Goal: Task Accomplishment & Management: Use online tool/utility

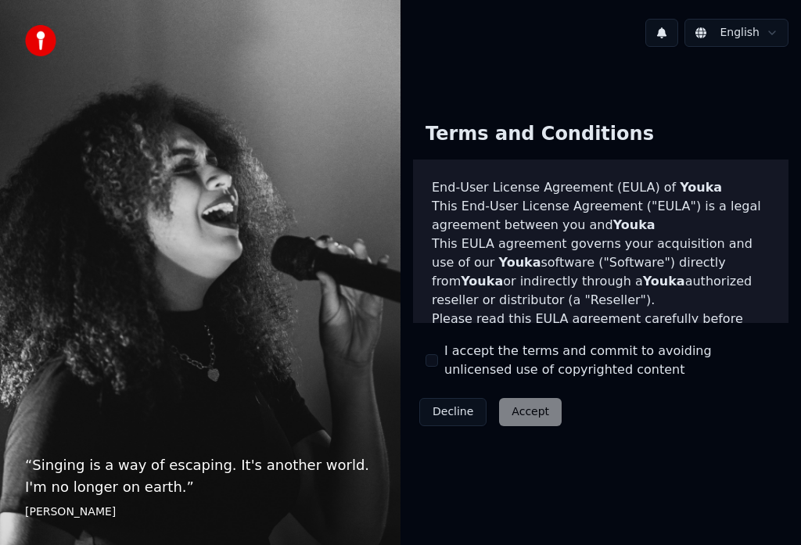
scroll to position [537, 0]
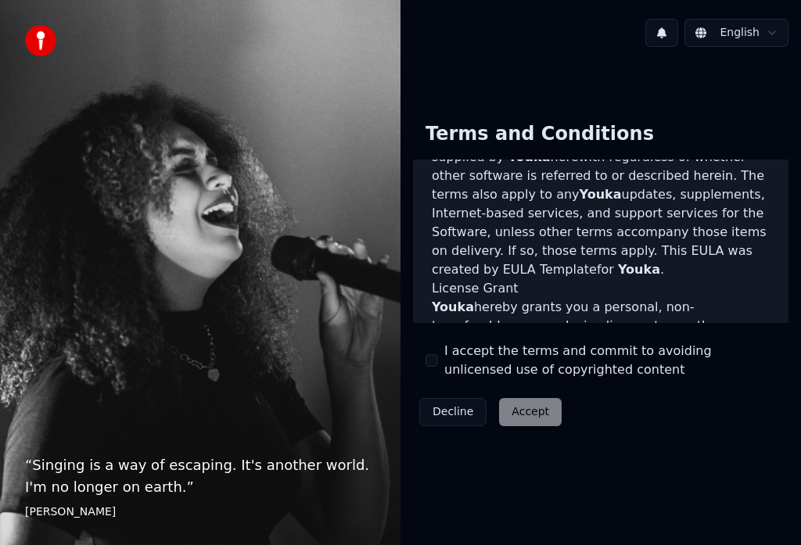
type button "on"
click at [432, 361] on button "on" at bounding box center [432, 360] width 13 height 13
click at [525, 412] on button "Accept" at bounding box center [530, 412] width 63 height 28
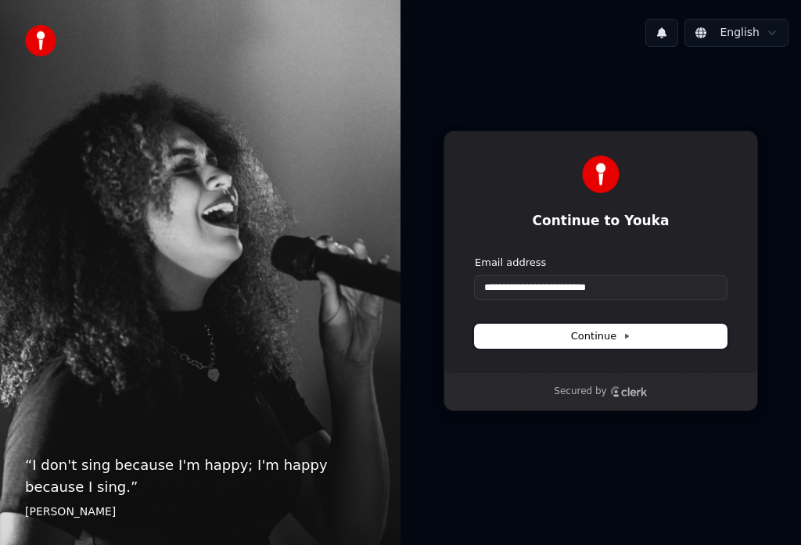
click at [601, 336] on button "Continue" at bounding box center [601, 336] width 252 height 23
type input "**********"
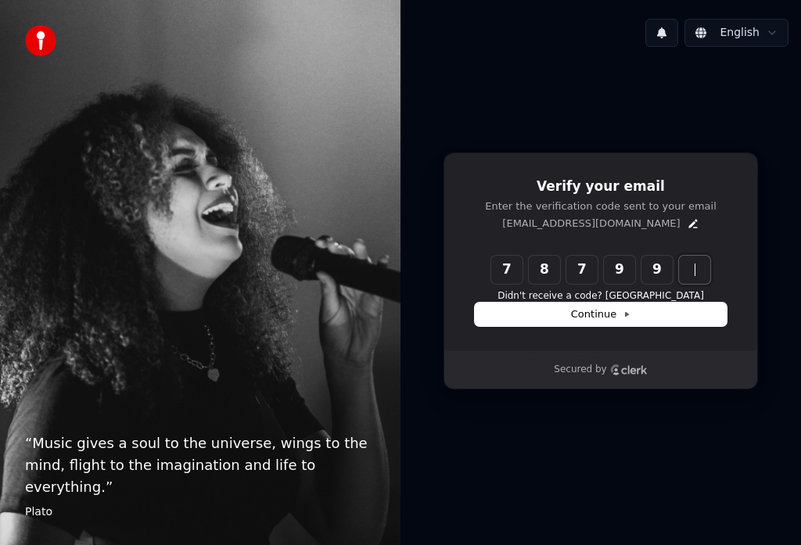
type input "******"
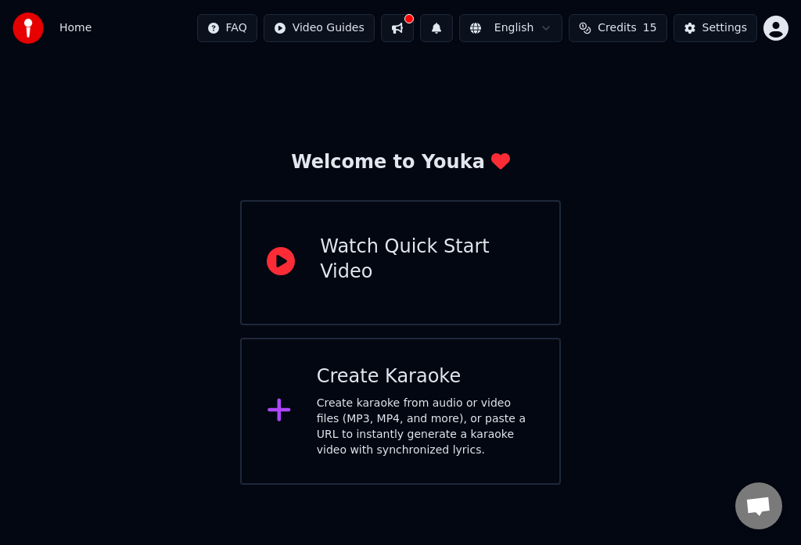
click at [776, 28] on button "button" at bounding box center [775, 28] width 25 height 25
click at [727, 28] on div "Settings" at bounding box center [724, 28] width 45 height 16
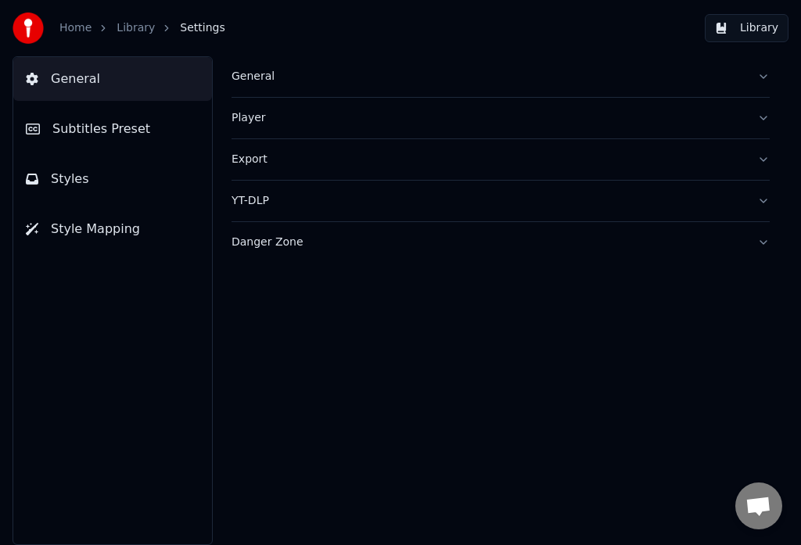
click at [501, 160] on button "Export" at bounding box center [501, 159] width 538 height 41
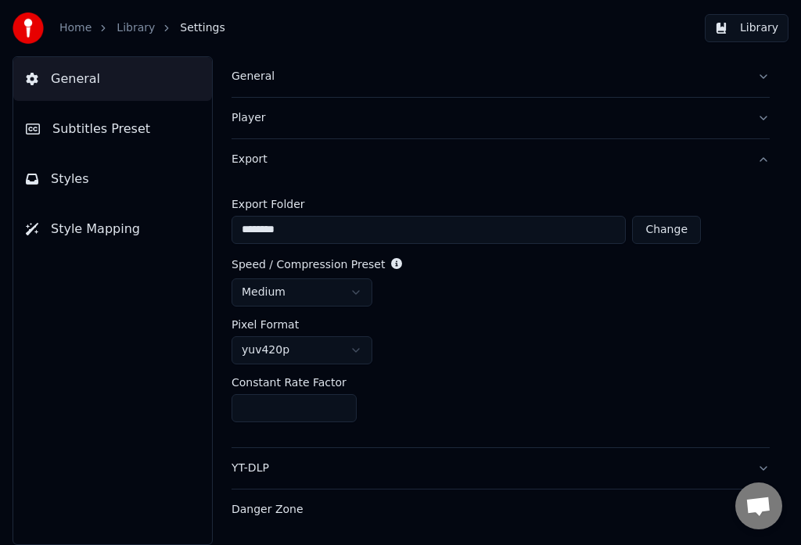
click at [669, 230] on button "Change" at bounding box center [666, 230] width 69 height 28
type input "**********"
click at [749, 28] on button "Library" at bounding box center [747, 28] width 84 height 28
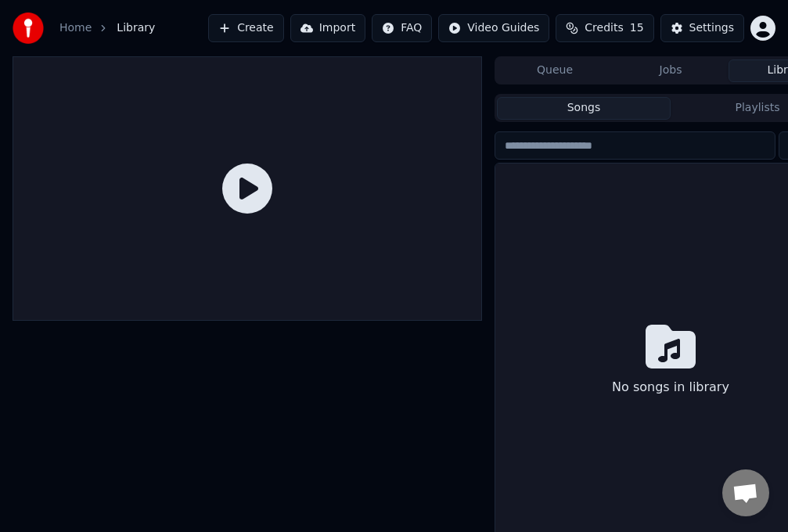
click at [266, 28] on button "Create" at bounding box center [246, 28] width 76 height 28
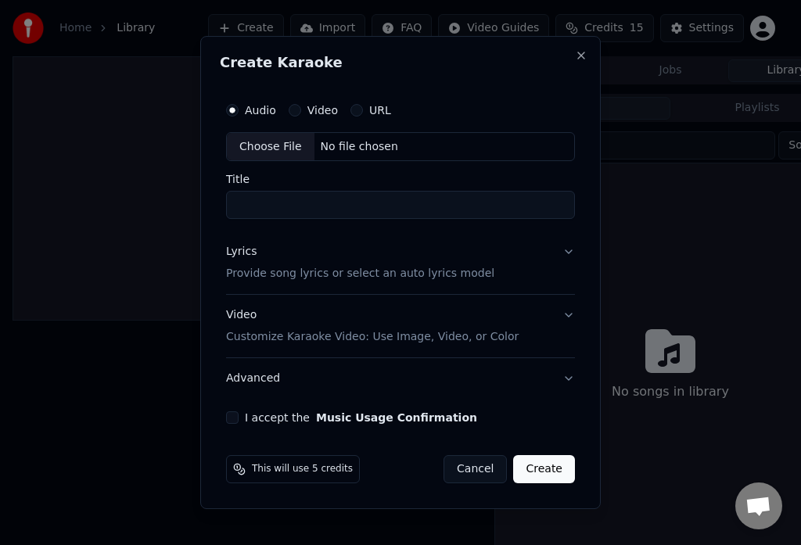
type button "on"
click at [400, 379] on button "Advanced" at bounding box center [400, 378] width 349 height 41
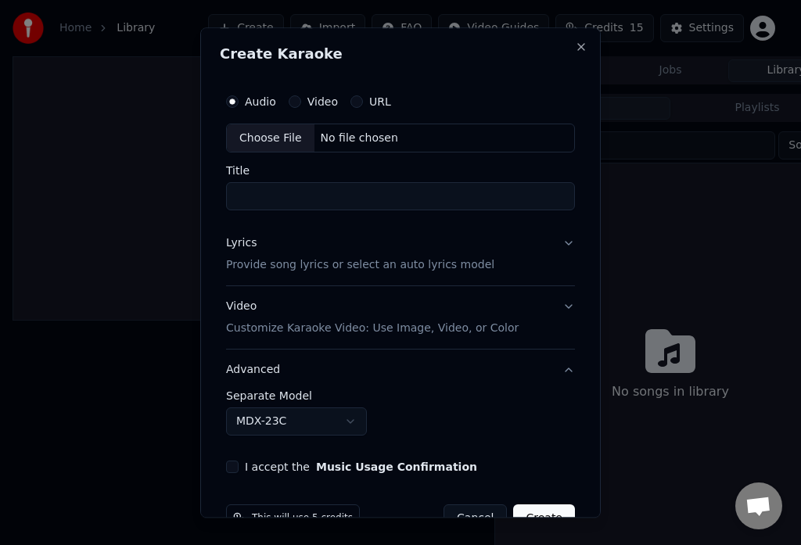
click at [232, 468] on button "on" at bounding box center [232, 467] width 13 height 13
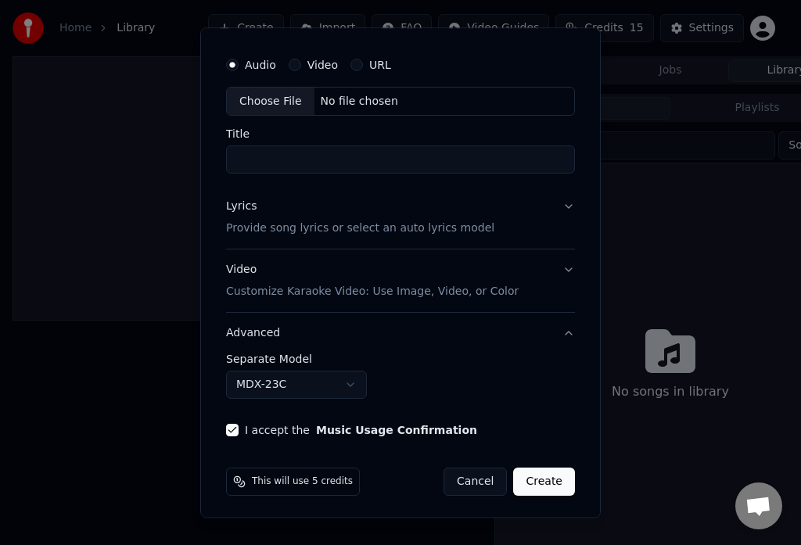
click at [377, 431] on button "Music Usage Confirmation" at bounding box center [396, 431] width 161 height 11
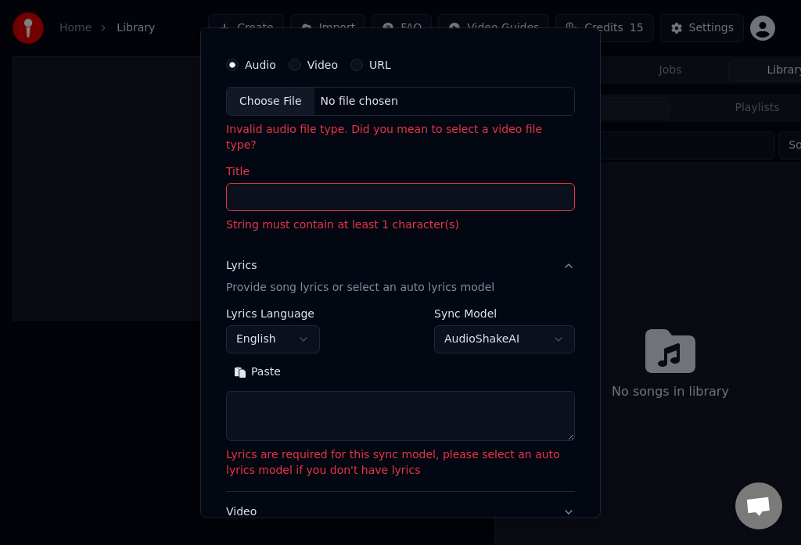
scroll to position [210, 0]
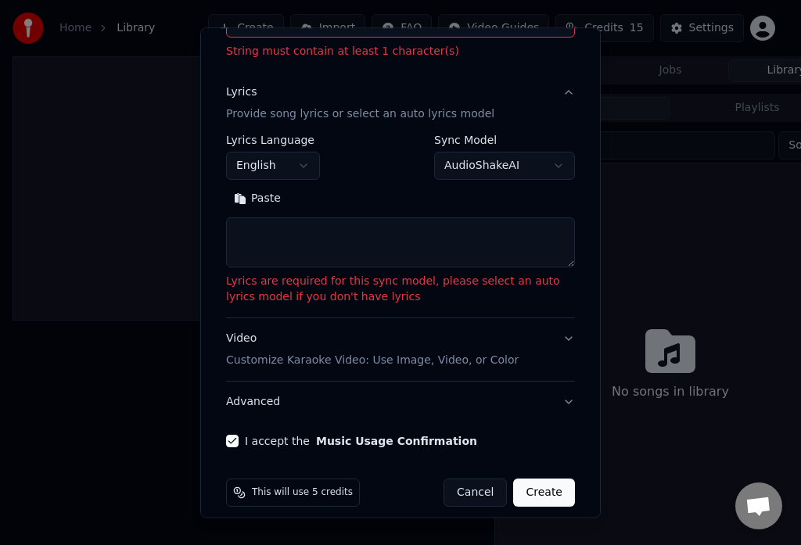
click at [533, 479] on button "Create" at bounding box center [544, 493] width 62 height 28
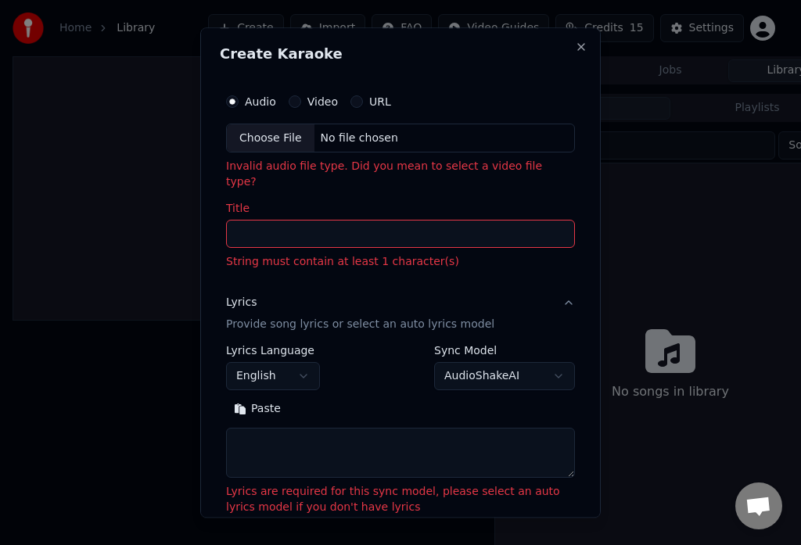
type button "audio"
type button "video"
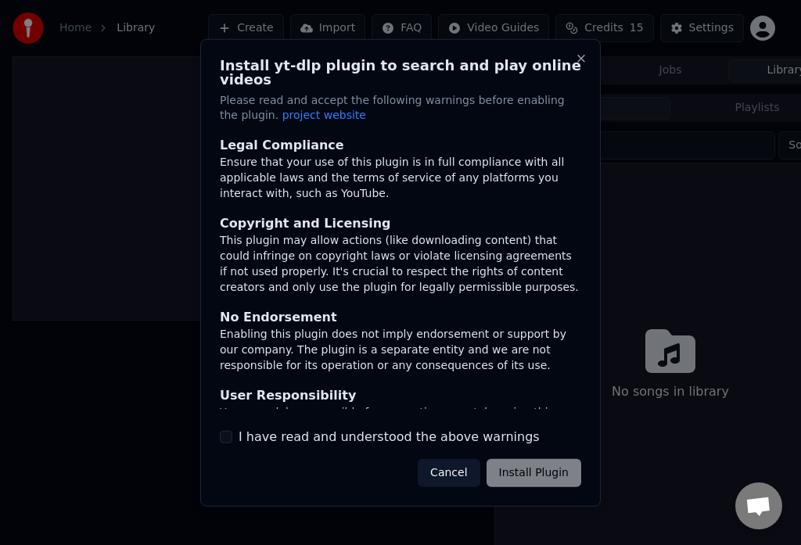
type button "on"
click at [226, 431] on button "on" at bounding box center [226, 437] width 13 height 13
click at [537, 466] on button "Install Plugin" at bounding box center [534, 473] width 95 height 28
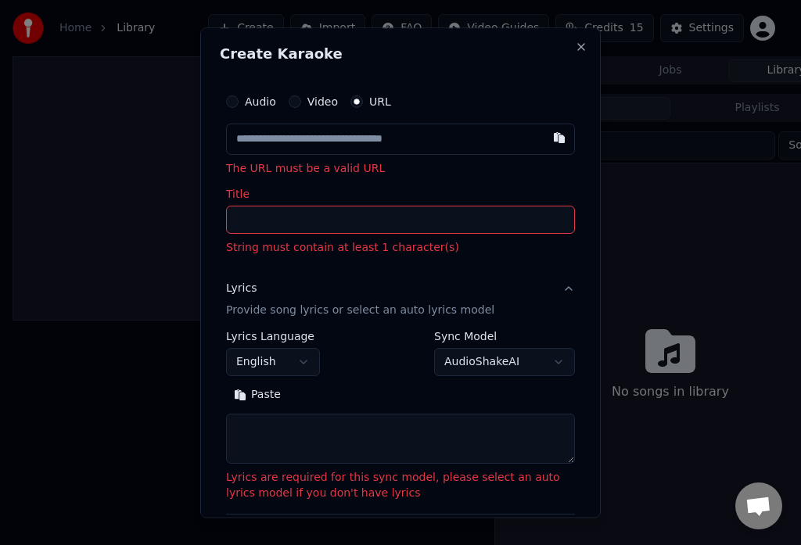
paste input "**********"
type input "**********"
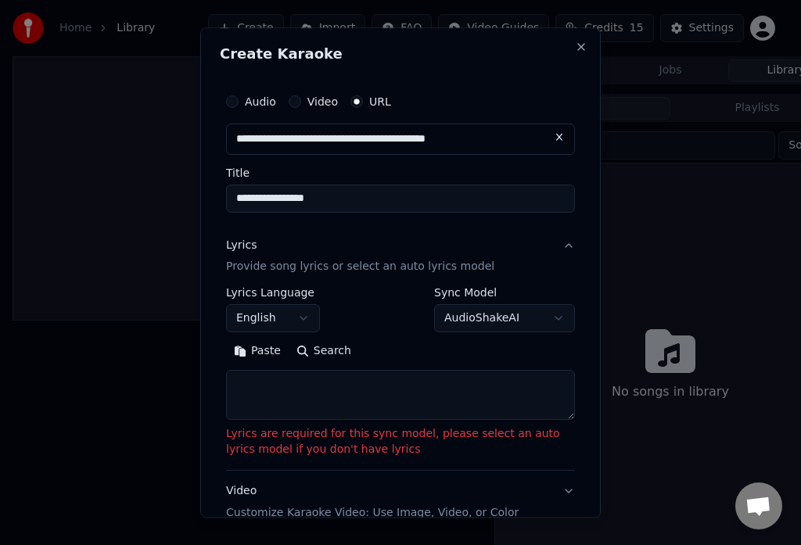
type input "**********"
click at [256, 352] on button "Paste" at bounding box center [257, 351] width 63 height 25
type textarea "**********"
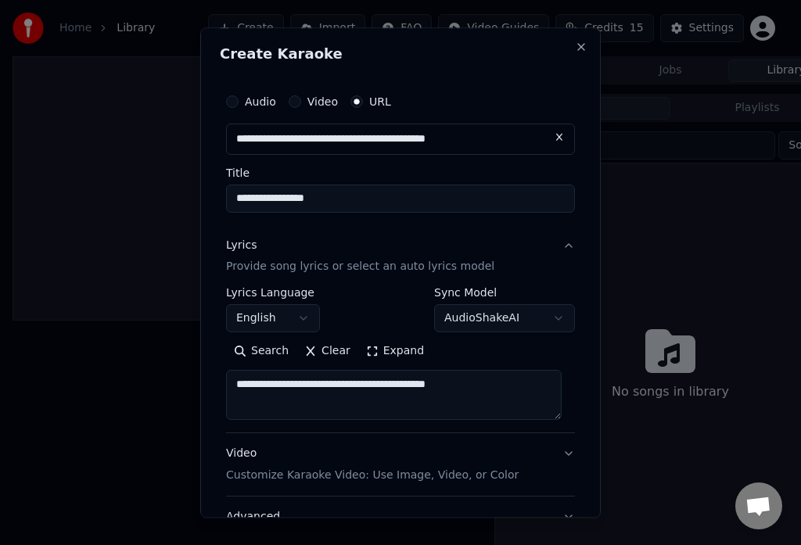
type button "url"
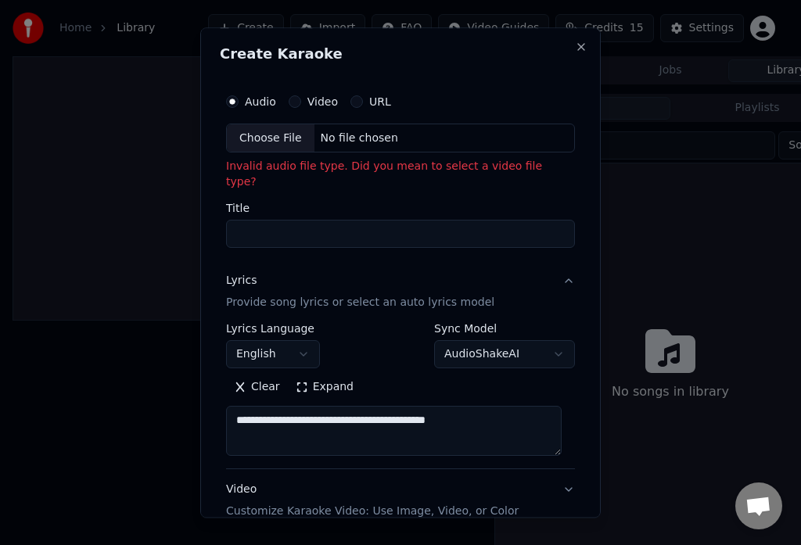
type button "audio"
type button "video"
click at [319, 375] on button "Expand" at bounding box center [325, 387] width 74 height 25
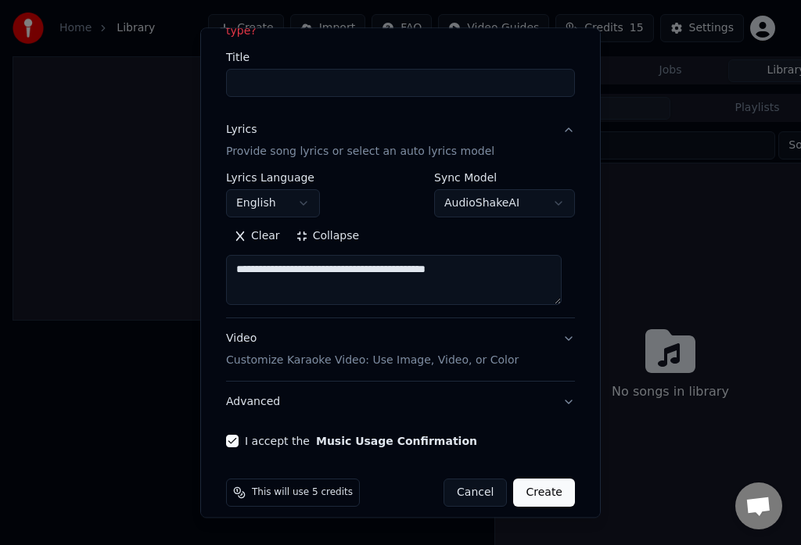
type button "on"
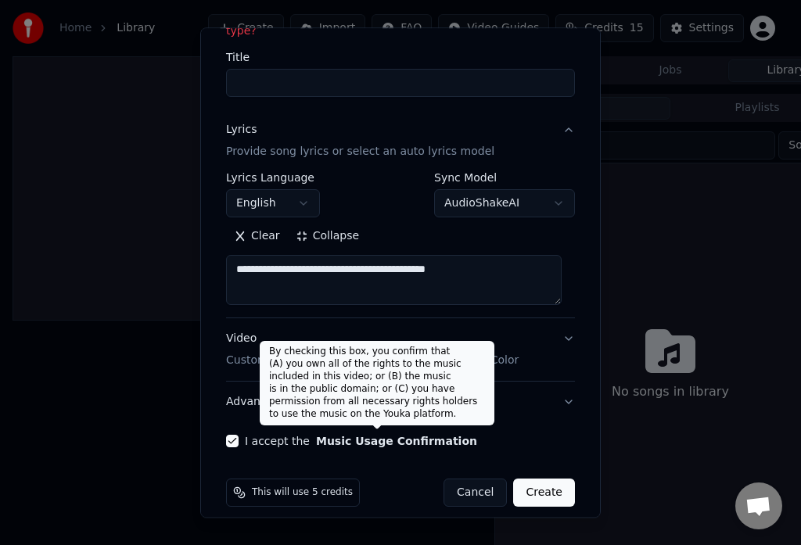
click at [377, 436] on button "Music Usage Confirmation" at bounding box center [396, 441] width 161 height 11
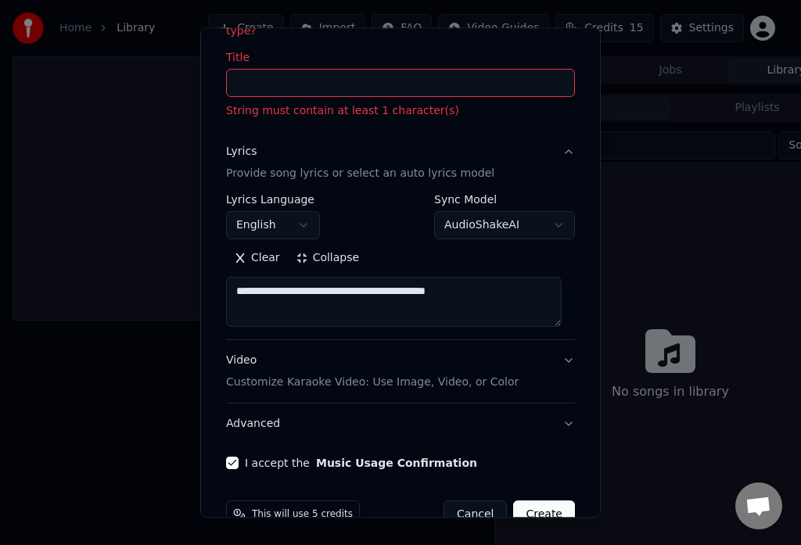
click at [533, 501] on button "Create" at bounding box center [544, 515] width 62 height 28
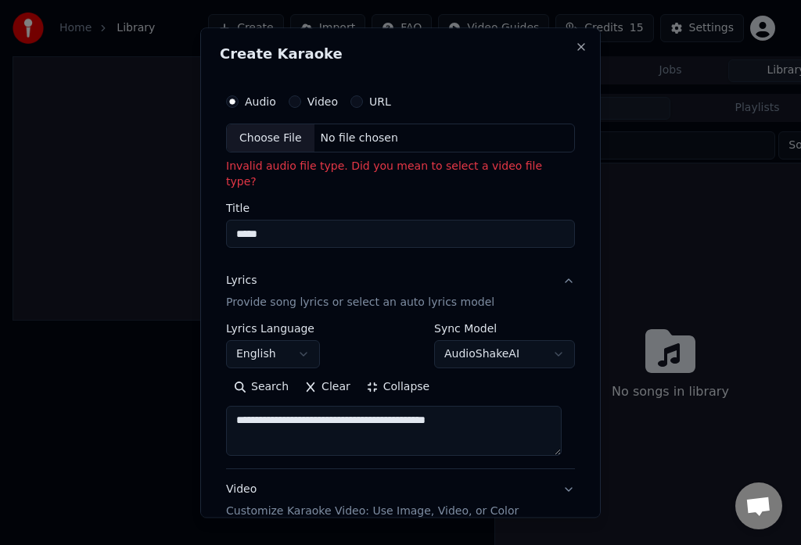
type input "*****"
click at [226, 375] on button "Search" at bounding box center [261, 387] width 70 height 25
click at [394, 486] on button "Video Customize Karaoke Video: Use Image, Video, or Color" at bounding box center [400, 501] width 349 height 63
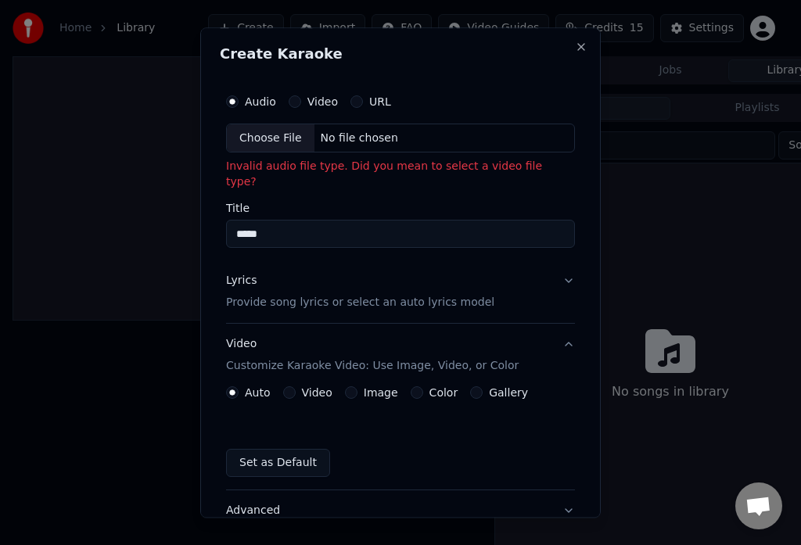
click at [232, 387] on button "Auto" at bounding box center [232, 393] width 13 height 13
type button "auto"
click at [274, 450] on button "Set as Default" at bounding box center [278, 464] width 104 height 28
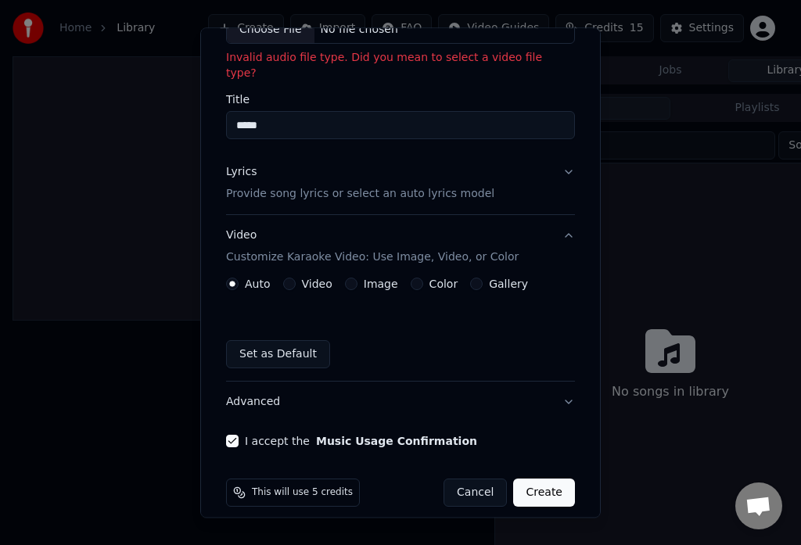
click at [232, 436] on button "I accept the Music Usage Confirmation" at bounding box center [232, 442] width 13 height 13
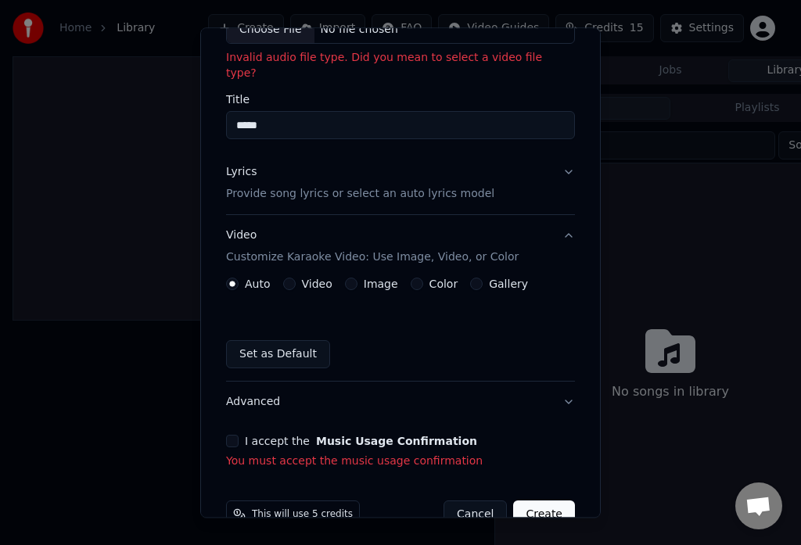
click at [232, 436] on button "on" at bounding box center [232, 442] width 13 height 13
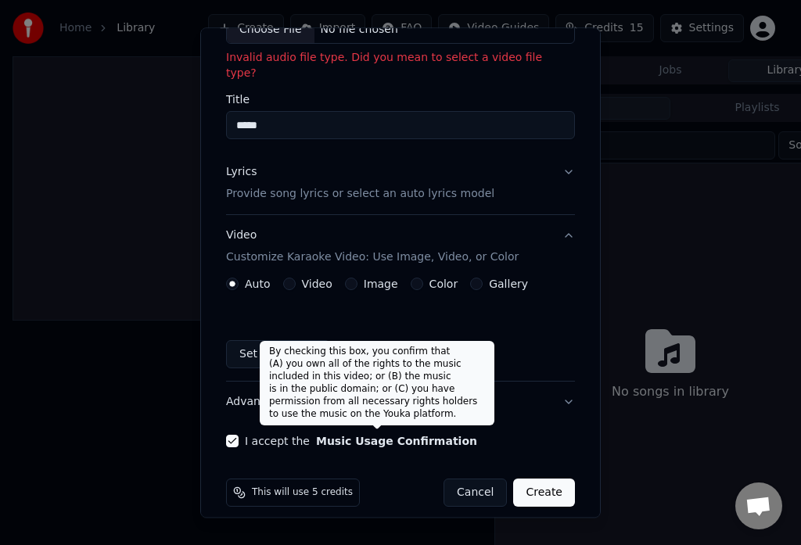
click at [377, 436] on button "Music Usage Confirmation" at bounding box center [396, 441] width 161 height 11
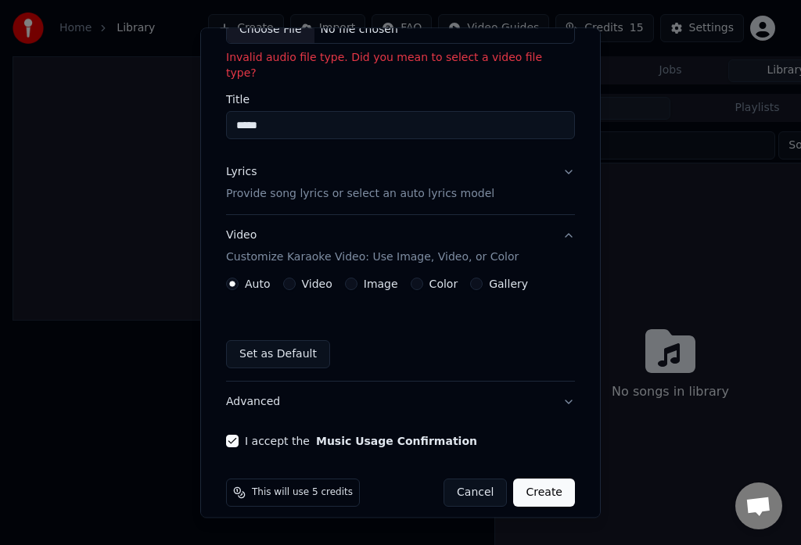
scroll to position [0, 0]
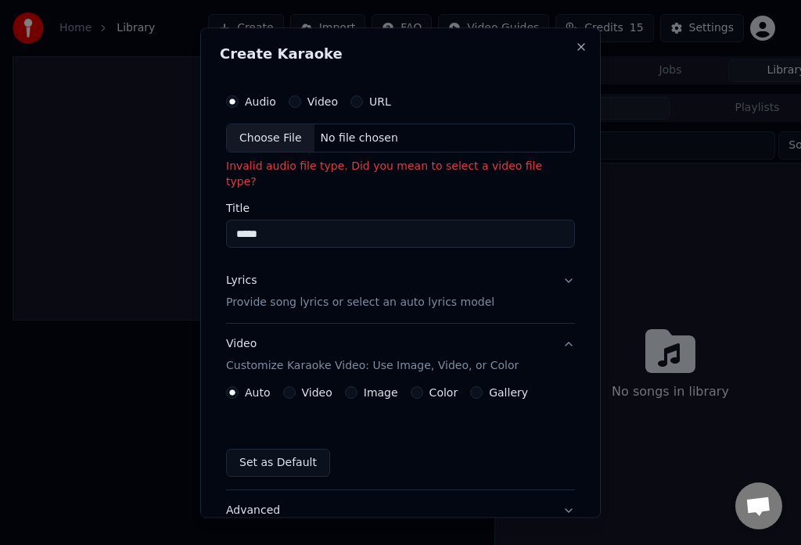
click at [394, 496] on button "Advanced" at bounding box center [400, 511] width 349 height 41
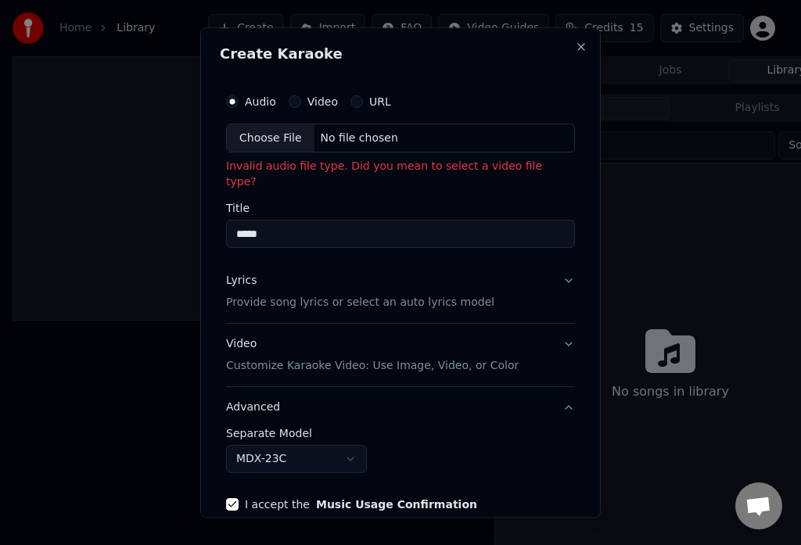
scroll to position [48, 0]
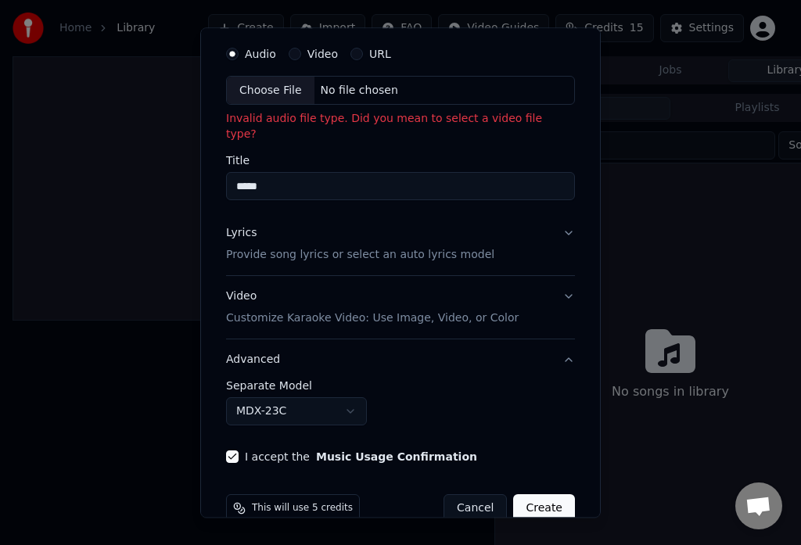
click at [533, 495] on button "Create" at bounding box center [544, 509] width 62 height 28
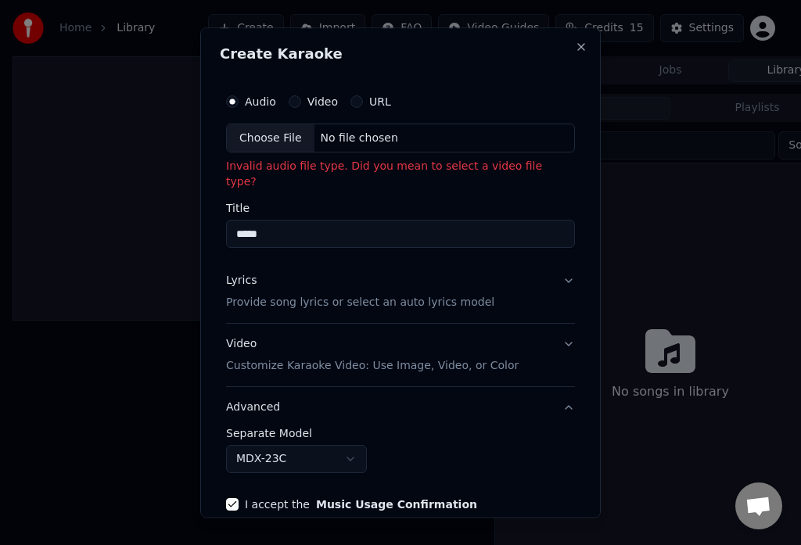
scroll to position [63, 0]
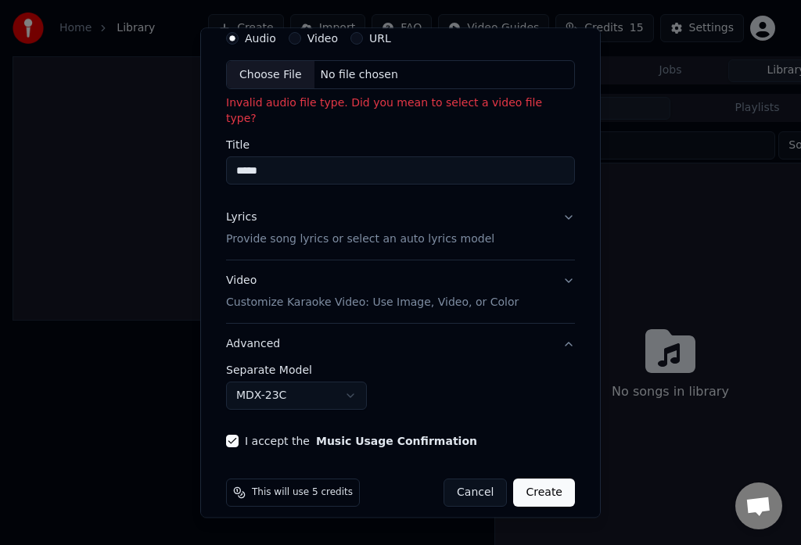
click at [533, 479] on button "Create" at bounding box center [544, 493] width 62 height 28
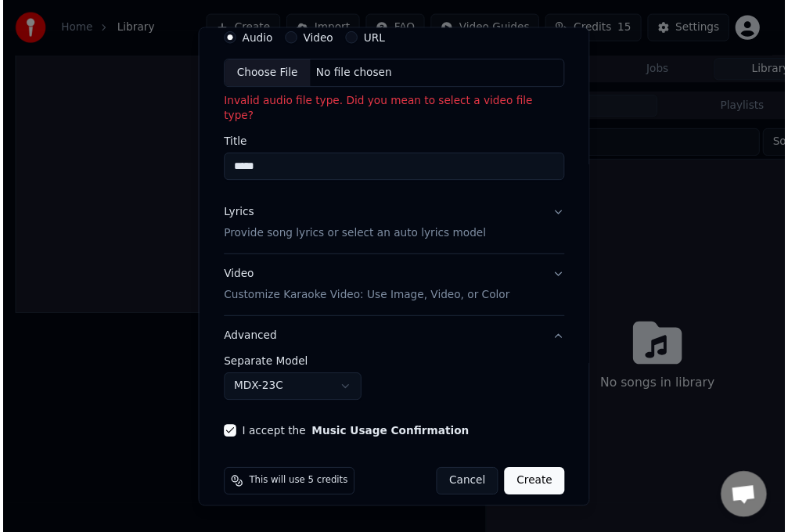
scroll to position [0, 0]
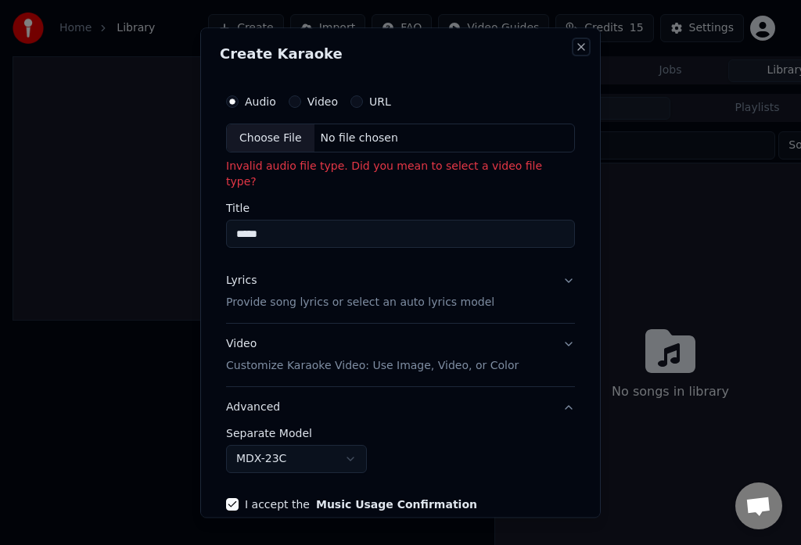
click at [575, 47] on button "Close" at bounding box center [581, 47] width 13 height 13
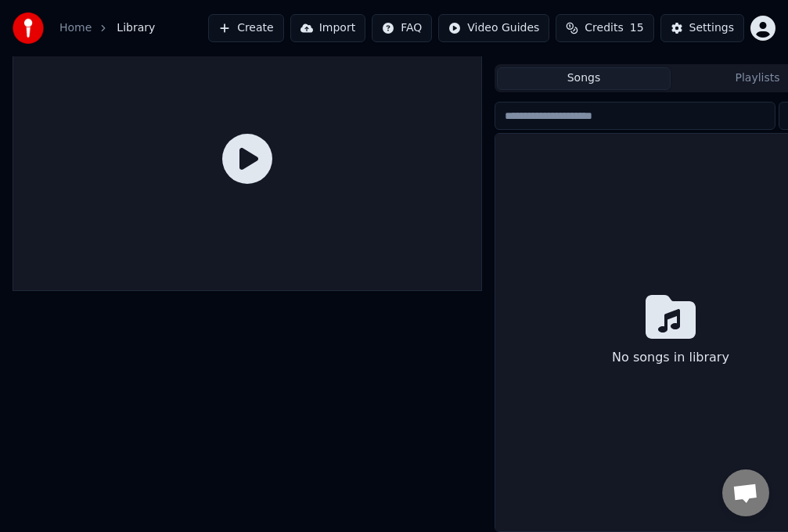
scroll to position [9, 0]
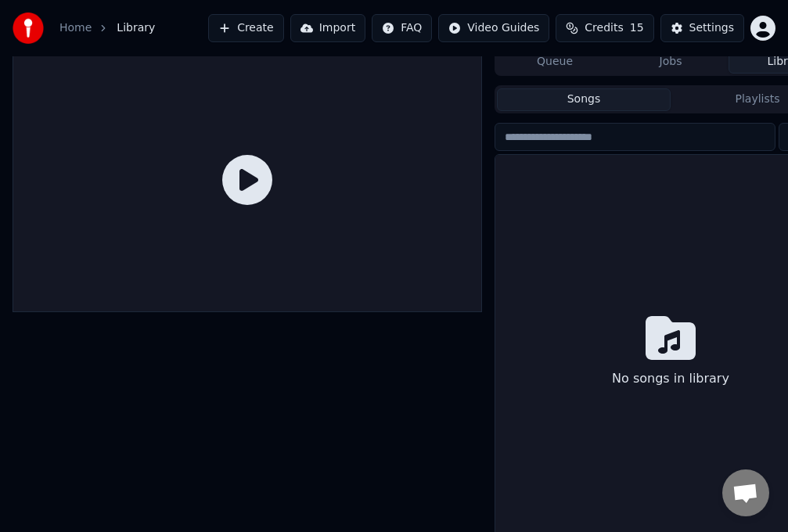
click at [497, 88] on button "Songs" at bounding box center [584, 99] width 174 height 23
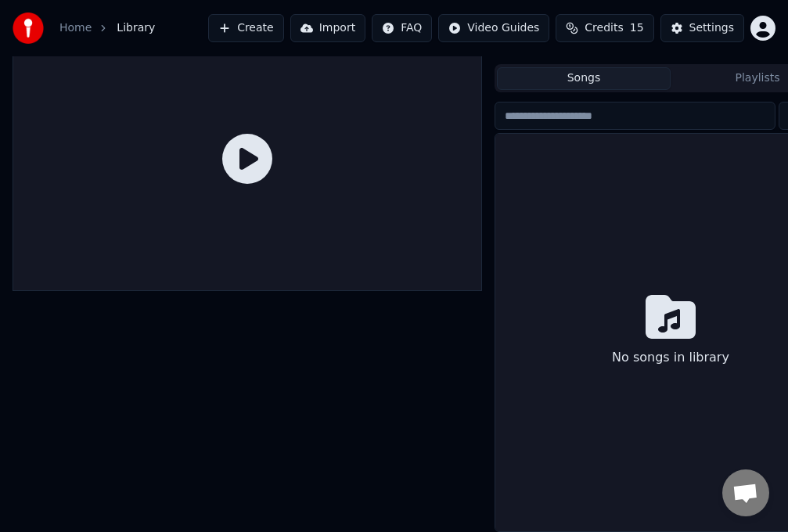
click at [266, 28] on button "Create" at bounding box center [246, 28] width 76 height 28
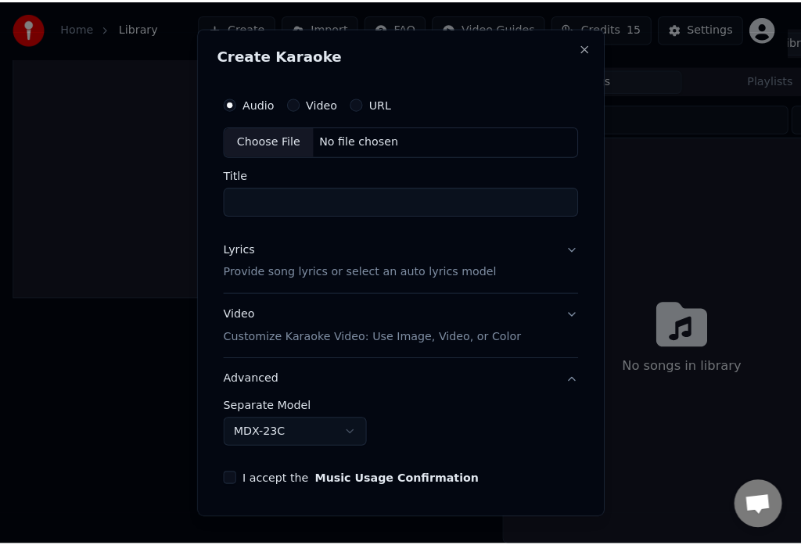
scroll to position [27, 0]
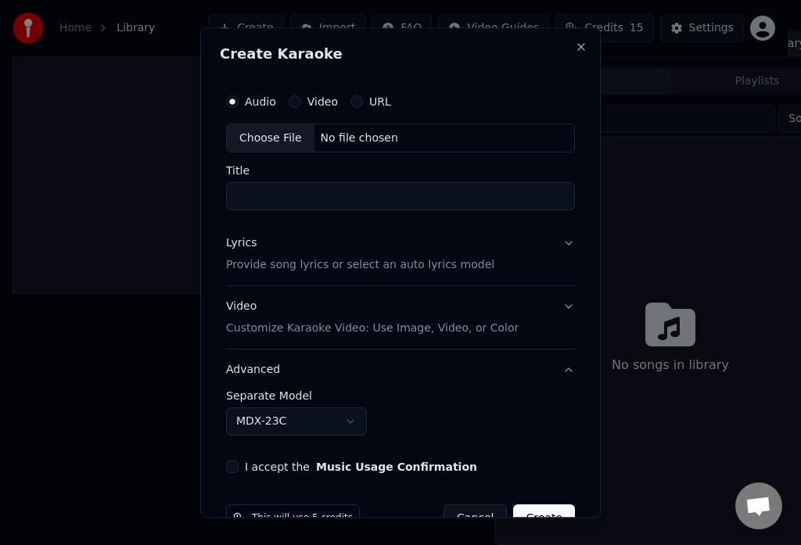
type button "on"
